Goal: Check status: Check status

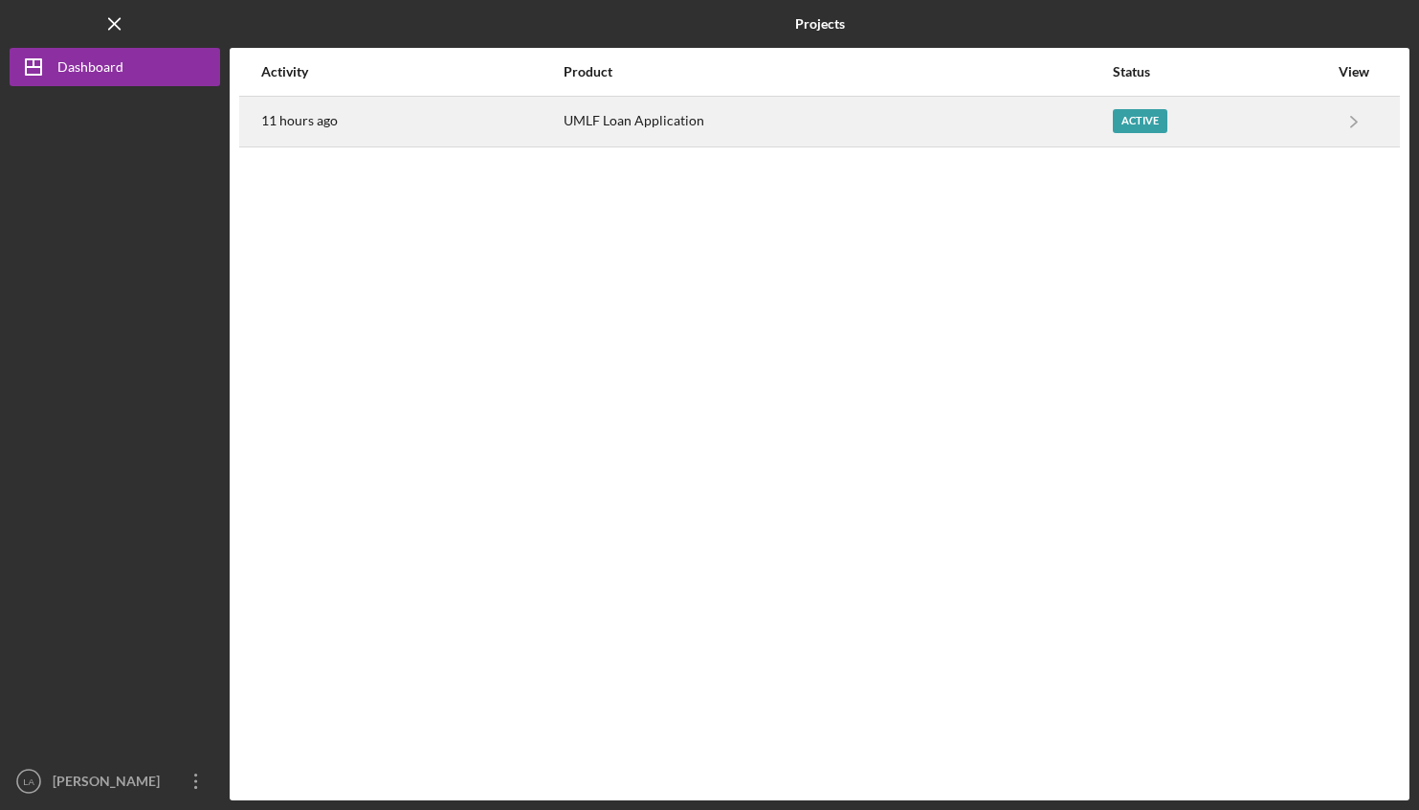
click at [304, 126] on time "11 hours ago" at bounding box center [299, 120] width 77 height 15
